Goal: Information Seeking & Learning: Learn about a topic

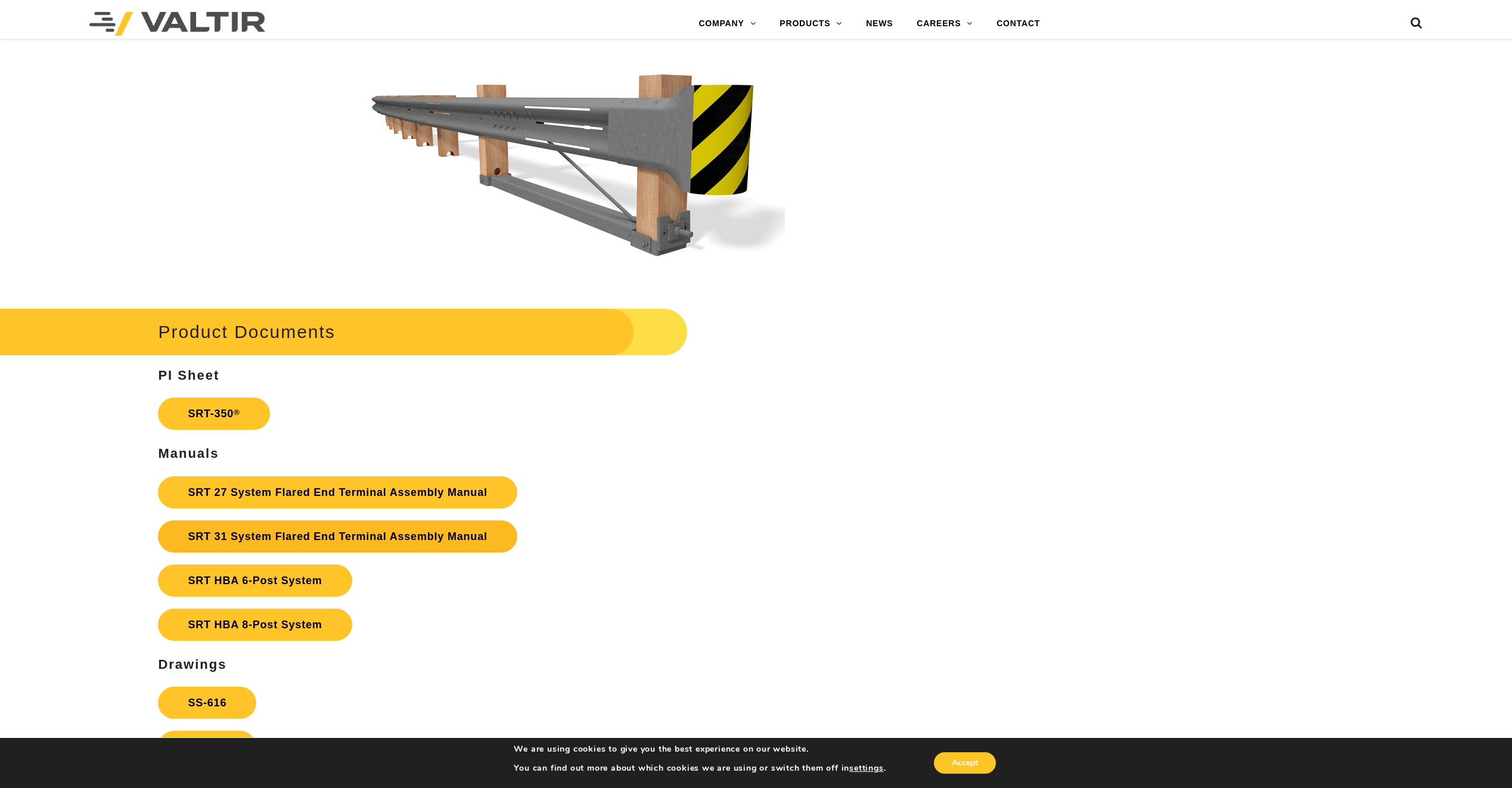
scroll to position [2146, 0]
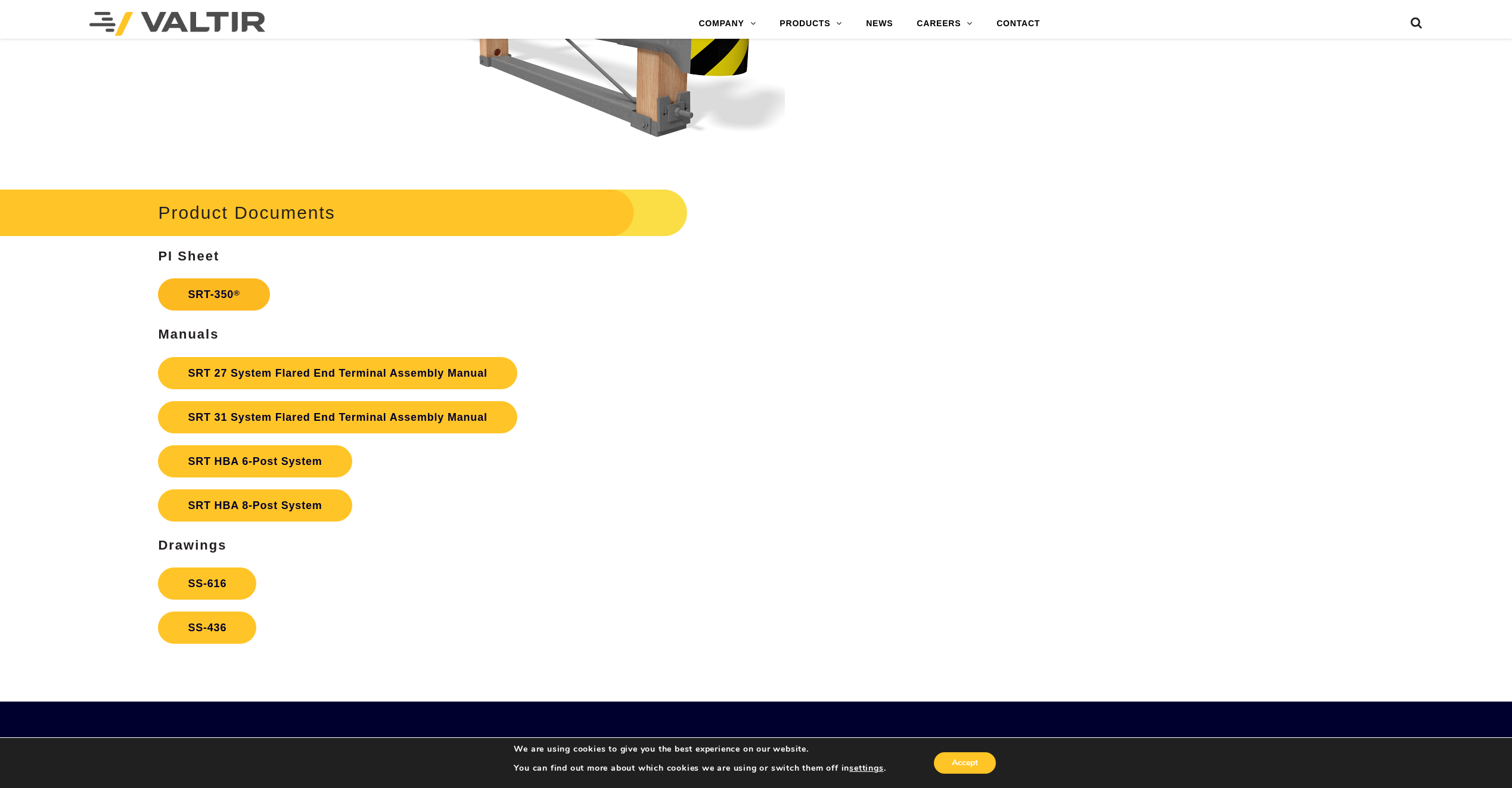
click at [214, 296] on link "SRT-350 ®" at bounding box center [214, 294] width 112 height 32
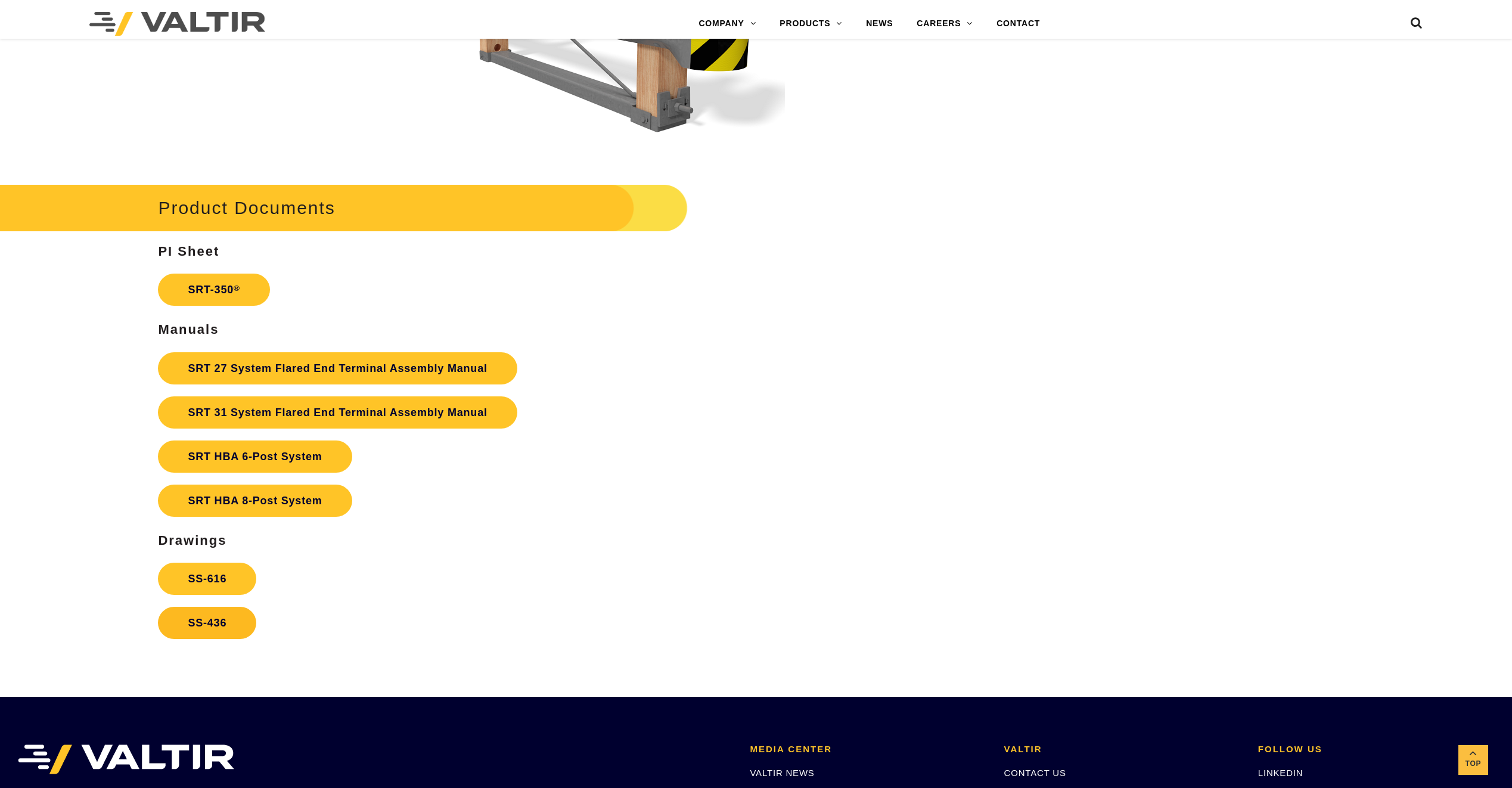
scroll to position [2146, 0]
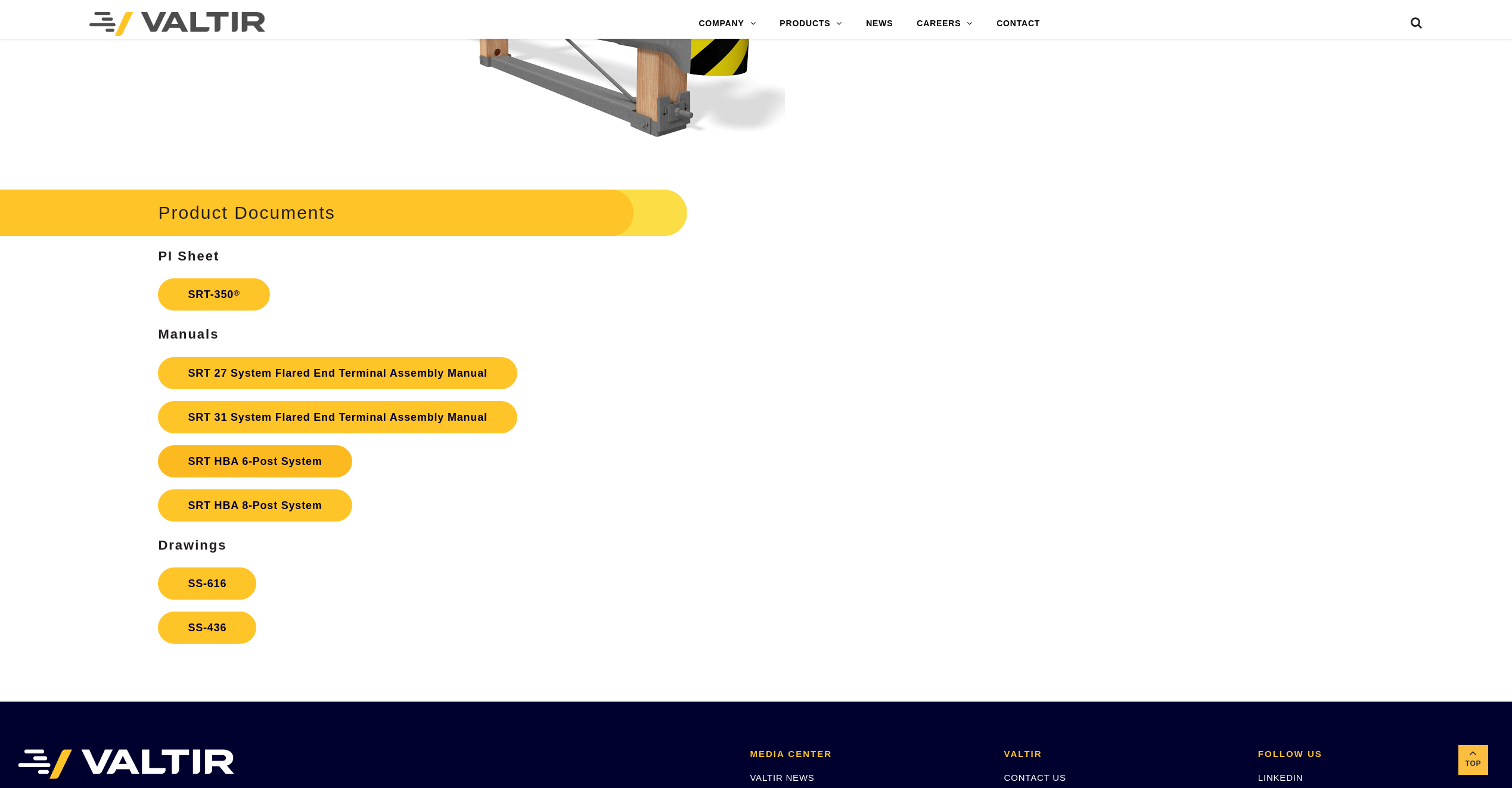
click at [290, 461] on strong "SRT HBA 6-Post System" at bounding box center [254, 461] width 134 height 12
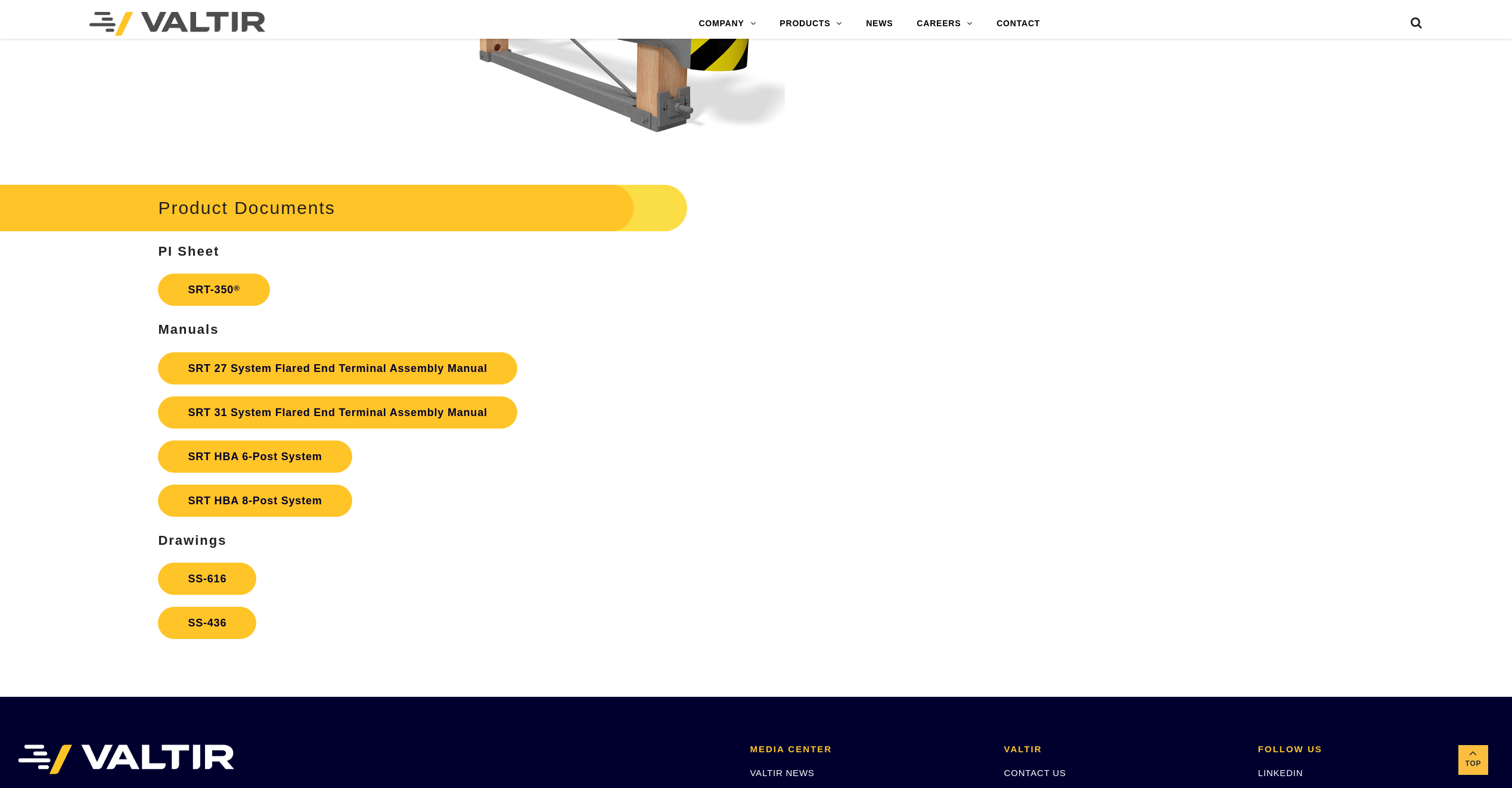
scroll to position [2146, 0]
